Goal: Transaction & Acquisition: Obtain resource

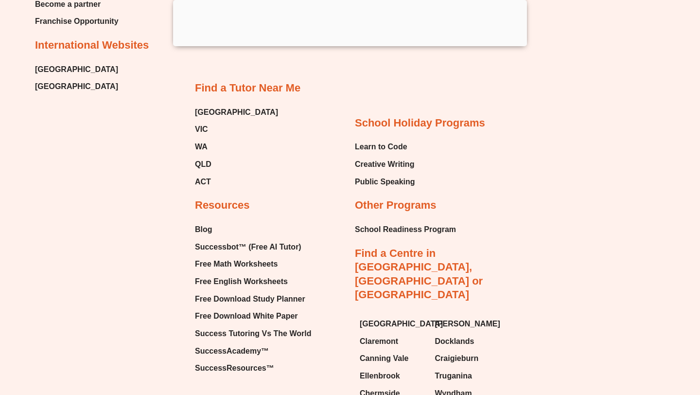
scroll to position [11395, 0]
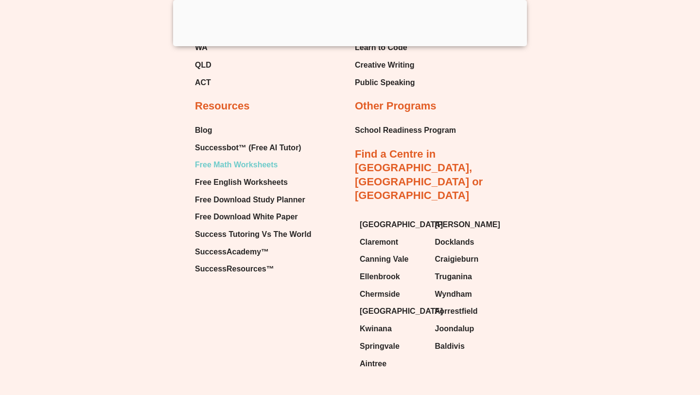
click at [261, 158] on span "Free Math Worksheets" at bounding box center [236, 165] width 83 height 15
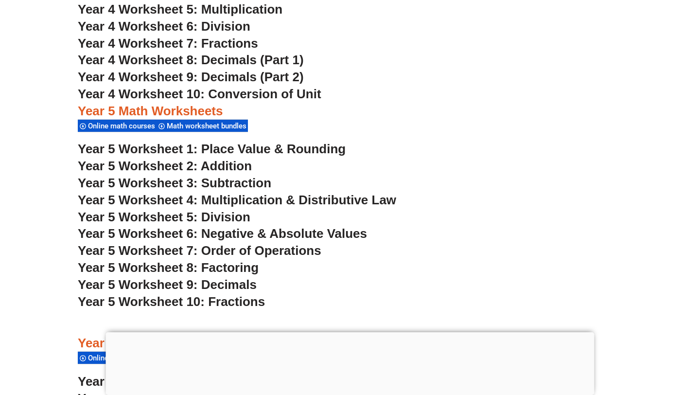
scroll to position [1927, 0]
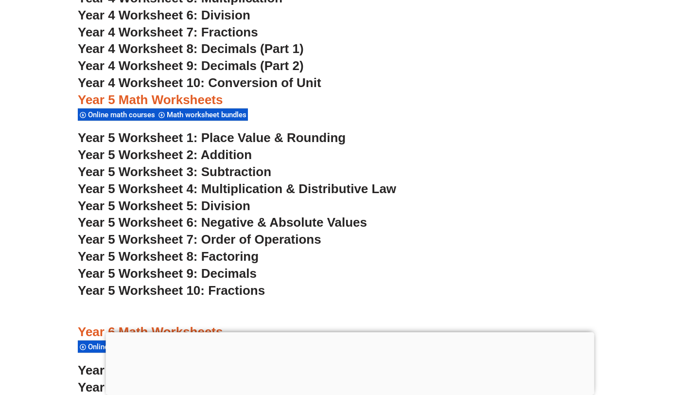
click at [210, 204] on span "Year 5 Worksheet 5: Division" at bounding box center [164, 205] width 173 height 15
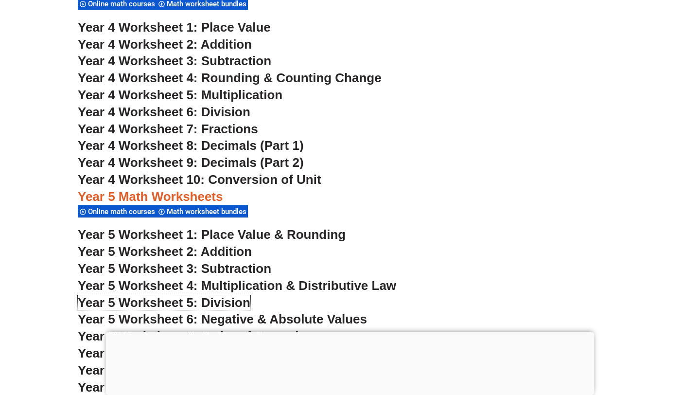
scroll to position [1829, 0]
click at [230, 112] on span "Year 4 Worksheet 6: Division" at bounding box center [164, 112] width 173 height 15
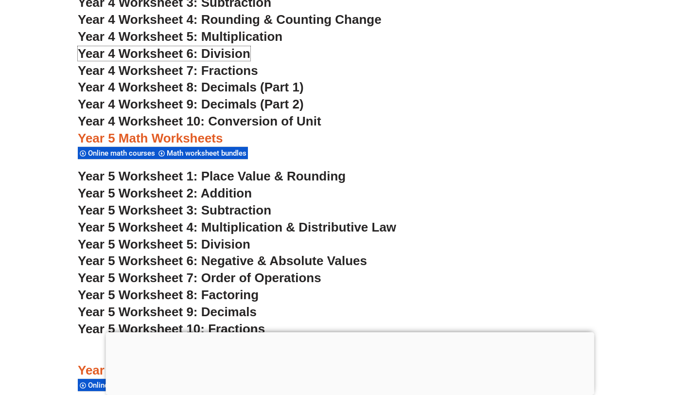
scroll to position [1893, 0]
